Goal: Transaction & Acquisition: Book appointment/travel/reservation

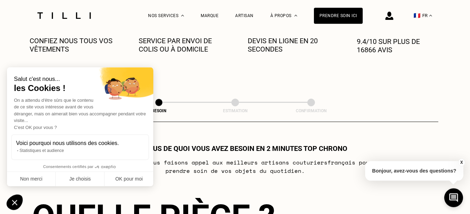
scroll to position [286, 0]
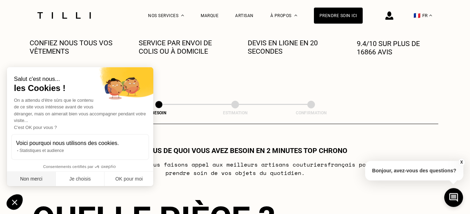
click at [33, 178] on button "Non merci" at bounding box center [31, 179] width 49 height 15
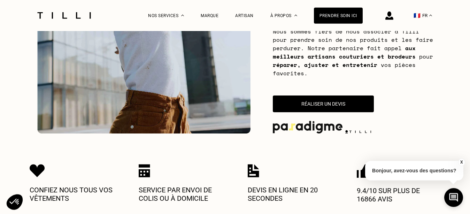
scroll to position [130, 0]
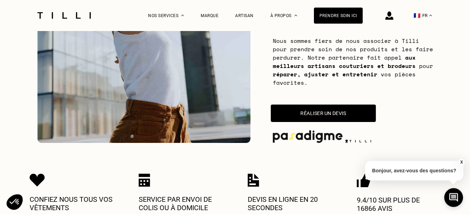
click at [314, 112] on button "Réaliser un devis" at bounding box center [322, 112] width 105 height 17
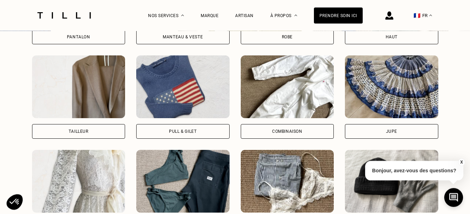
scroll to position [597, 0]
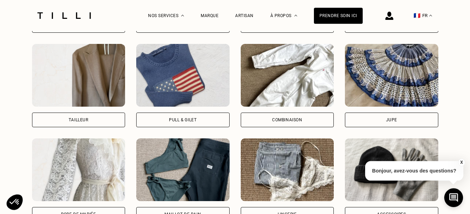
click at [401, 72] on img at bounding box center [391, 75] width 93 height 63
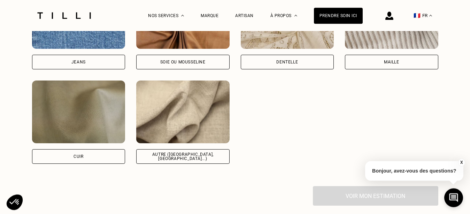
scroll to position [986, 0]
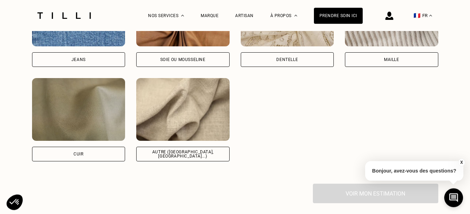
click at [174, 131] on img at bounding box center [182, 109] width 93 height 63
select select "FR"
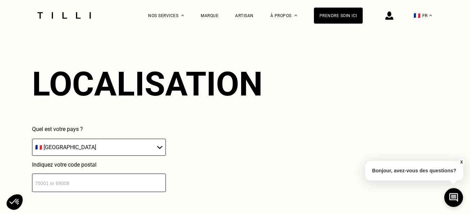
scroll to position [1129, 0]
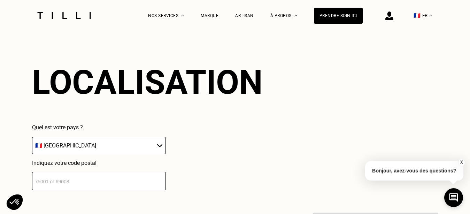
click at [124, 184] on input "number" at bounding box center [99, 181] width 134 height 18
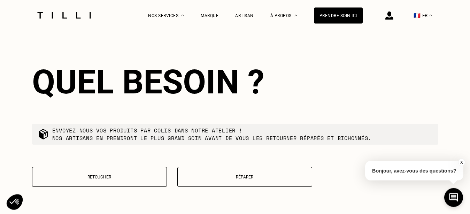
scroll to position [1302, 0]
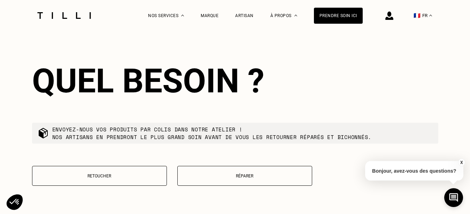
type input "23800"
click at [134, 178] on button "Retoucher" at bounding box center [99, 176] width 135 height 20
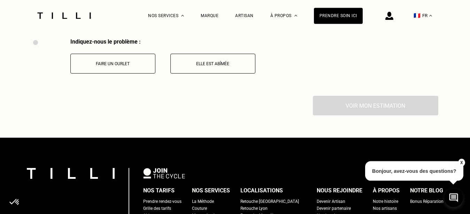
scroll to position [1481, 0]
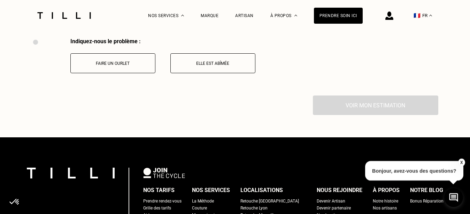
click at [128, 61] on button "Faire un ourlet" at bounding box center [112, 63] width 85 height 20
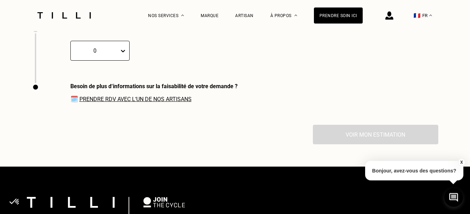
scroll to position [1592, 0]
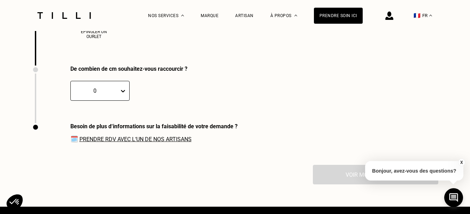
click at [119, 100] on div at bounding box center [124, 90] width 10 height 19
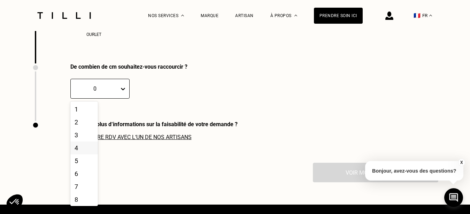
click at [80, 150] on div "4" at bounding box center [83, 147] width 27 height 13
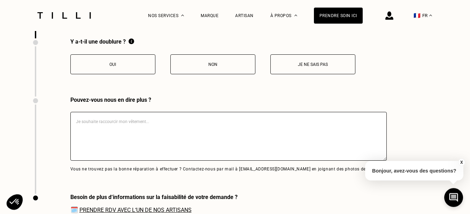
scroll to position [1686, 0]
click at [126, 74] on button "Oui" at bounding box center [112, 64] width 85 height 20
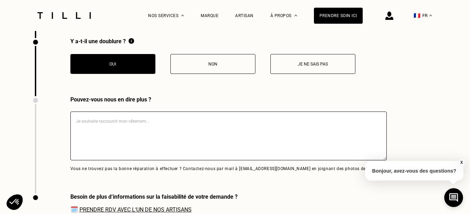
click at [301, 64] on button "Je ne sais pas" at bounding box center [312, 64] width 85 height 20
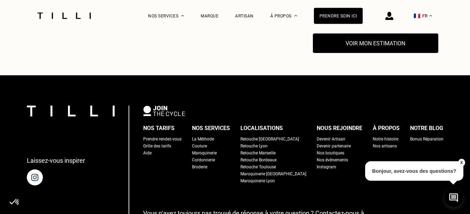
scroll to position [1797, 0]
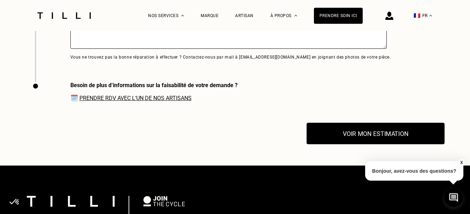
click at [362, 142] on button "Voir mon estimation" at bounding box center [375, 134] width 138 height 22
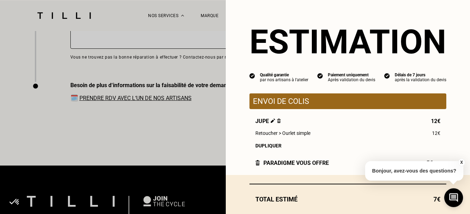
drag, startPoint x: 463, startPoint y: 94, endPoint x: 465, endPoint y: 109, distance: 15.1
click at [465, 109] on div "Estimation Qualité garantie par nos artisans à l'atelier Paiement uniquement Ap…" at bounding box center [348, 107] width 244 height 214
click at [461, 163] on button "X" at bounding box center [460, 162] width 7 height 8
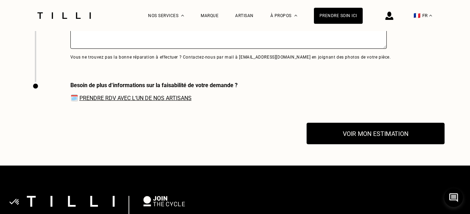
click at [384, 144] on button "Voir mon estimation" at bounding box center [375, 134] width 138 height 22
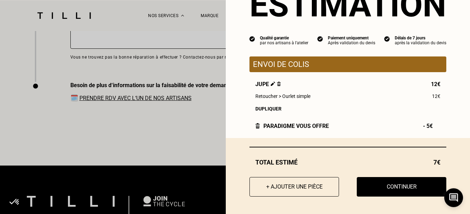
scroll to position [0, 0]
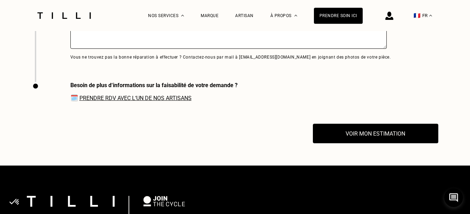
click at [151, 101] on link "Prendre RDV avec l‘un de nos artisans" at bounding box center [135, 98] width 112 height 7
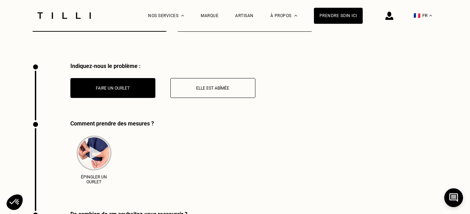
scroll to position [1444, 0]
